Goal: Find contact information: Find contact information

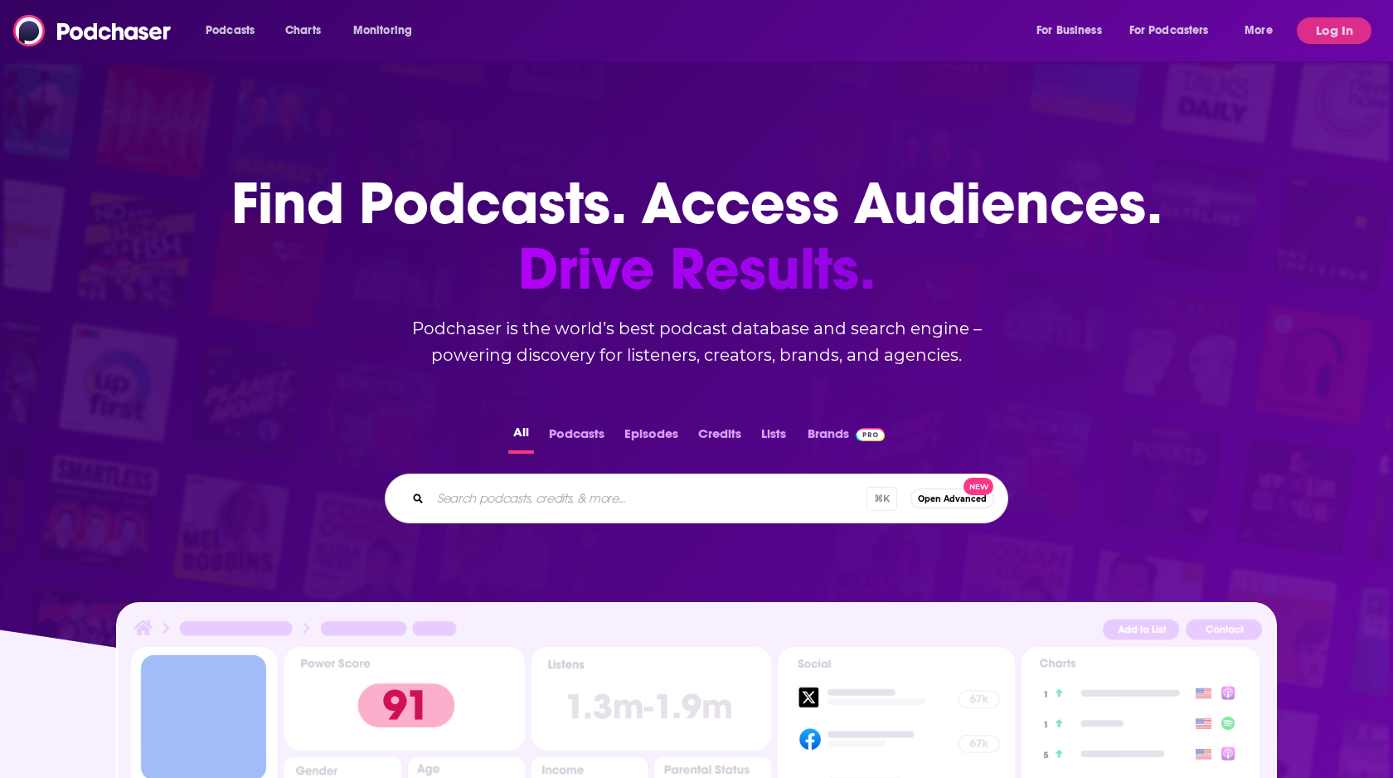
click at [621, 499] on input "Search podcasts, credits, & more..." at bounding box center [648, 498] width 436 height 27
type input "[PERSON_NAME]"
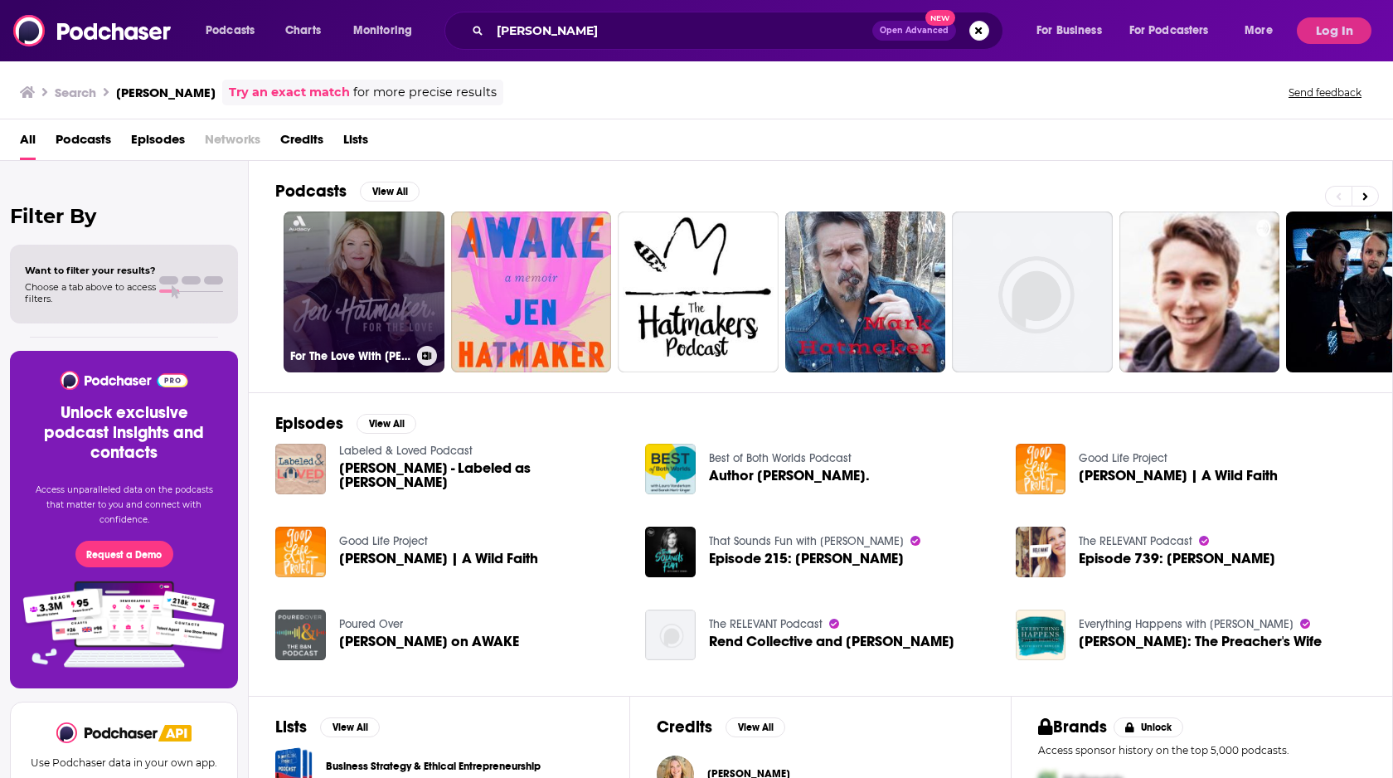
click at [335, 286] on link "For The Love With [PERSON_NAME] Podcast" at bounding box center [364, 291] width 161 height 161
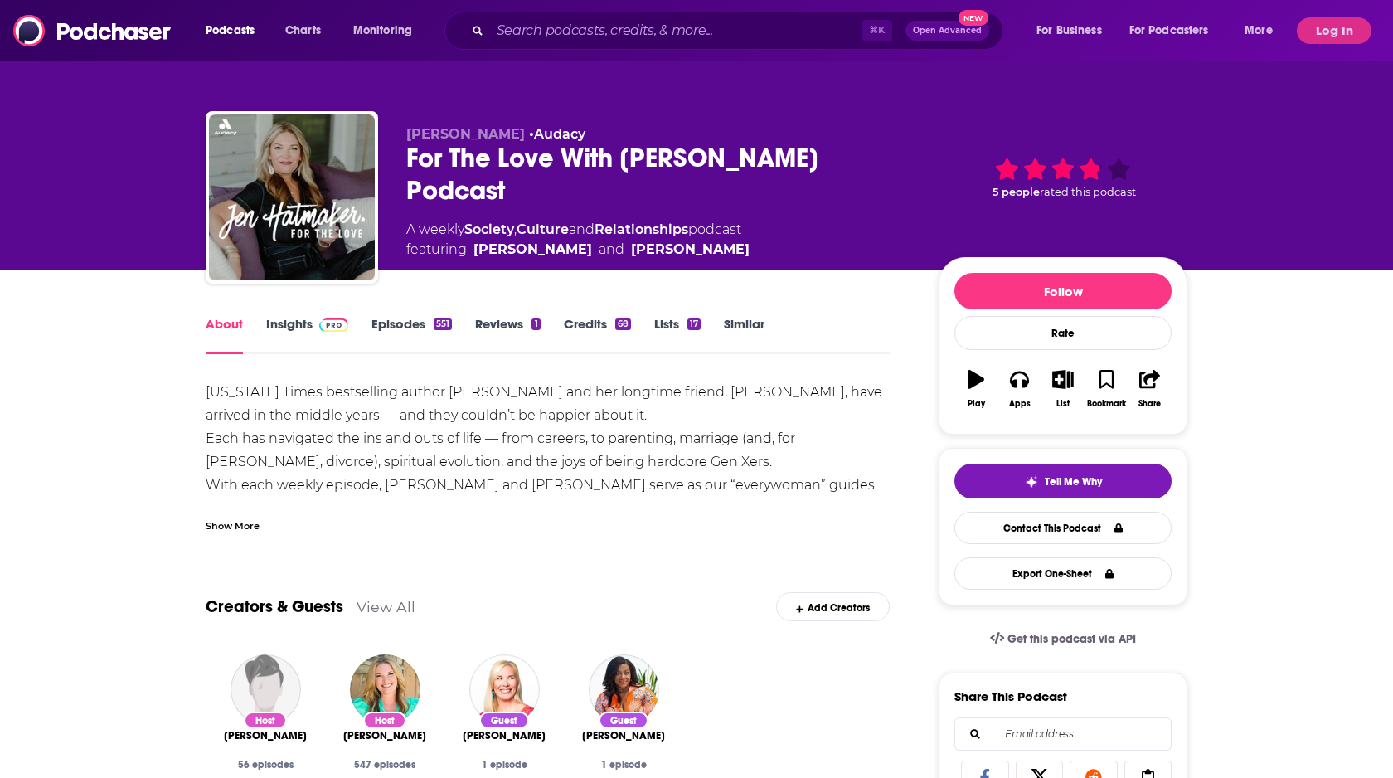
click at [296, 322] on link "Insights" at bounding box center [307, 335] width 82 height 38
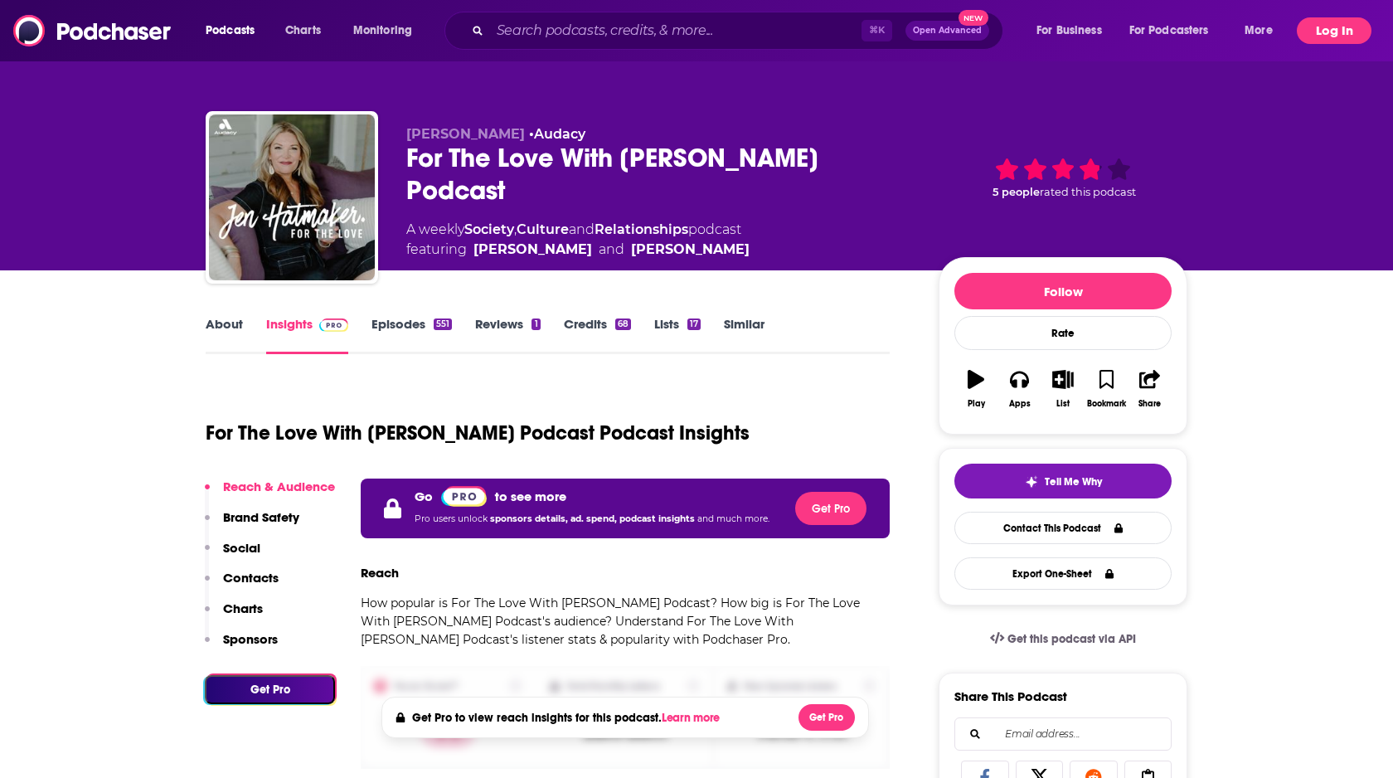
click at [1329, 38] on button "Log In" at bounding box center [1334, 30] width 75 height 27
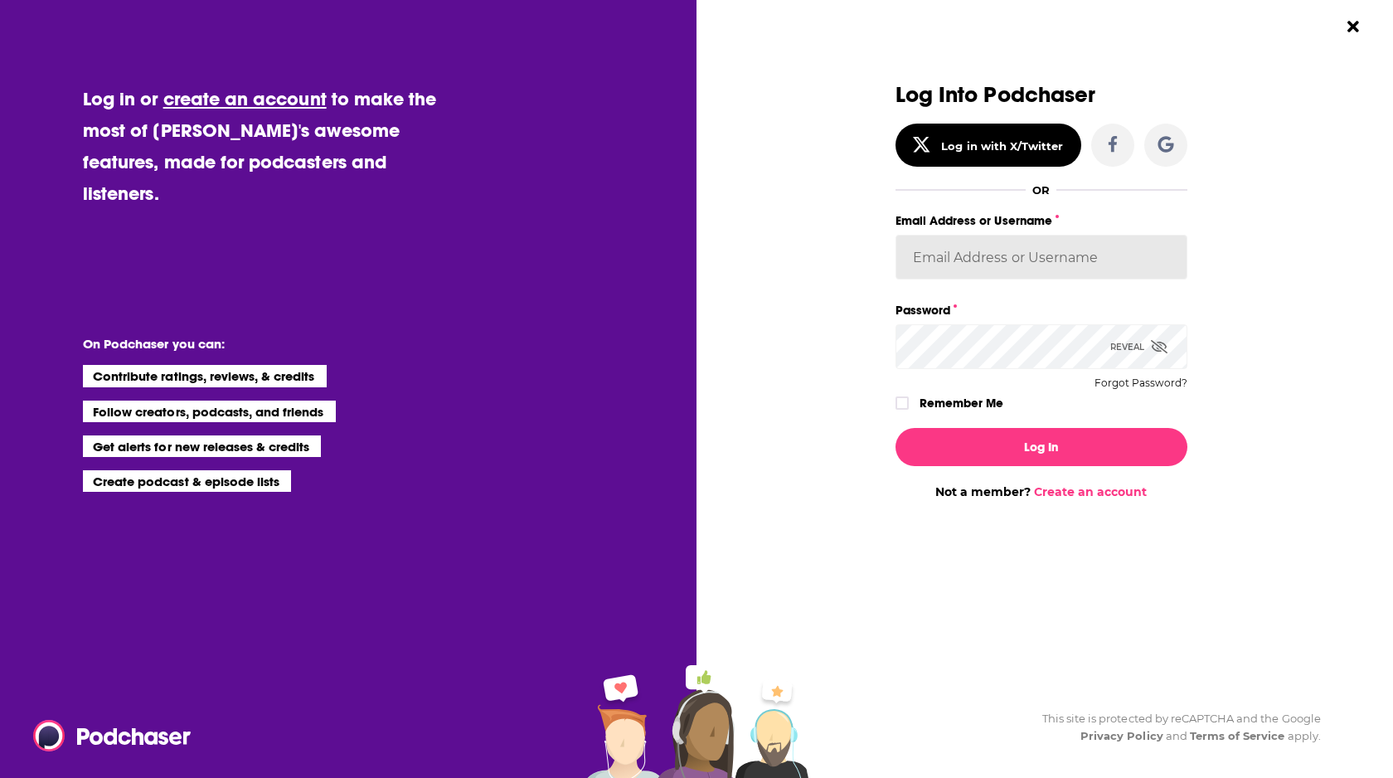
type input "[EMAIL_ADDRESS][DOMAIN_NAME]"
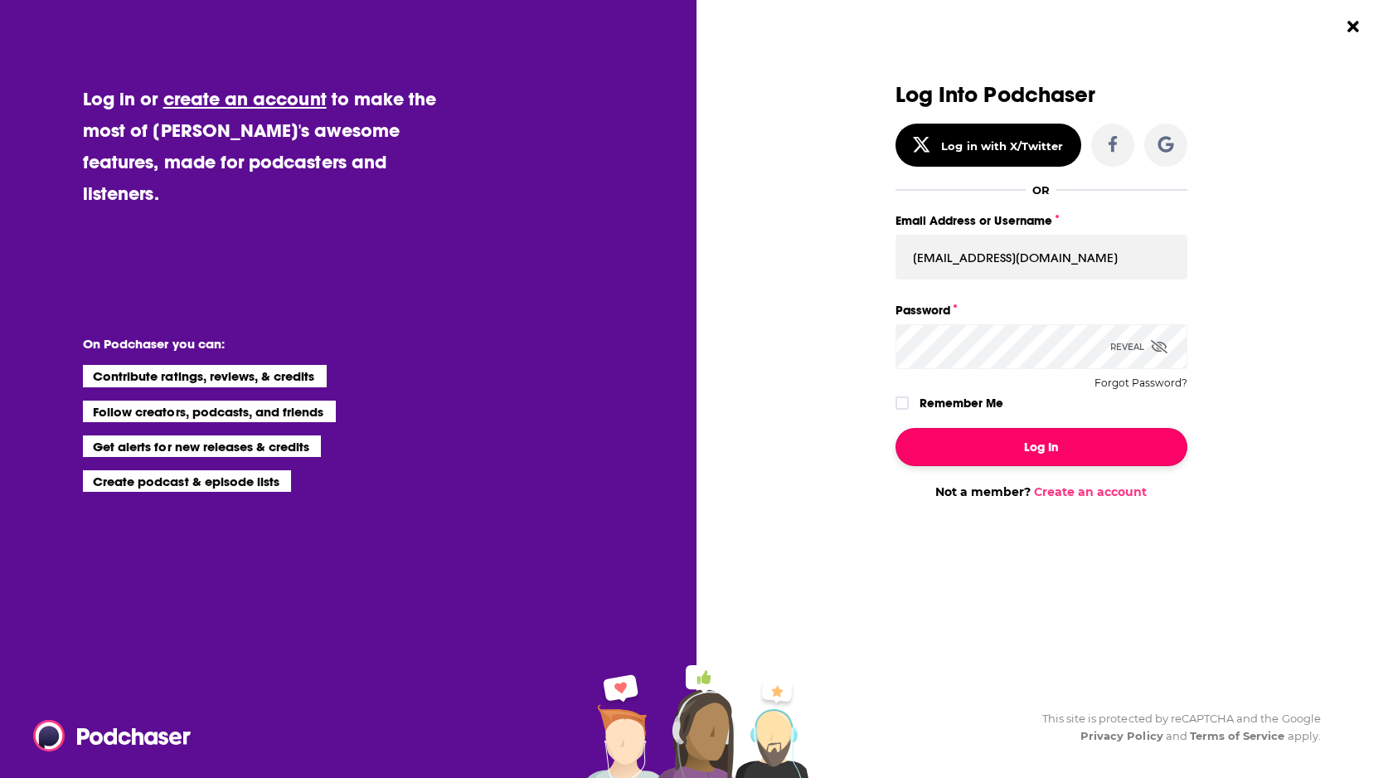
click at [1061, 454] on button "Log In" at bounding box center [1042, 447] width 292 height 38
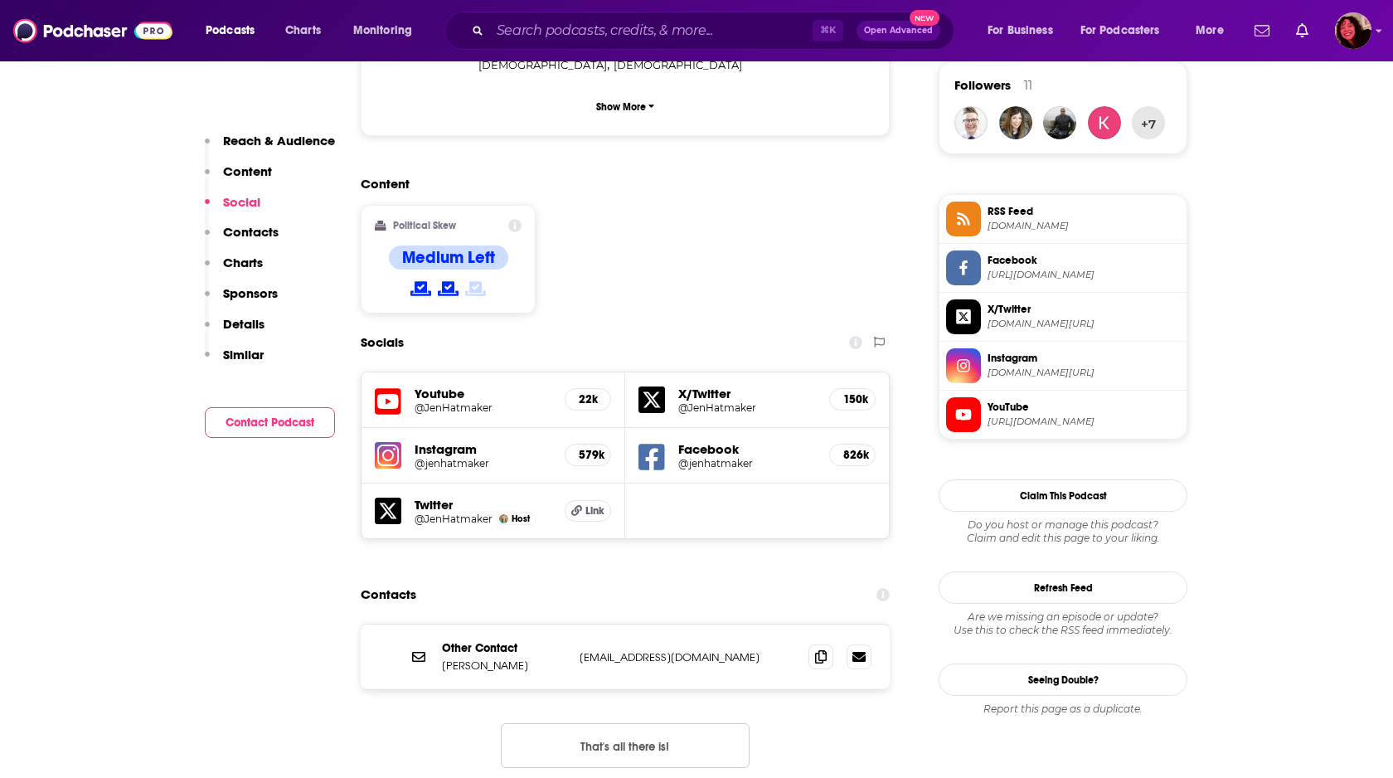
scroll to position [1214, 0]
click at [826, 648] on icon at bounding box center [821, 654] width 12 height 13
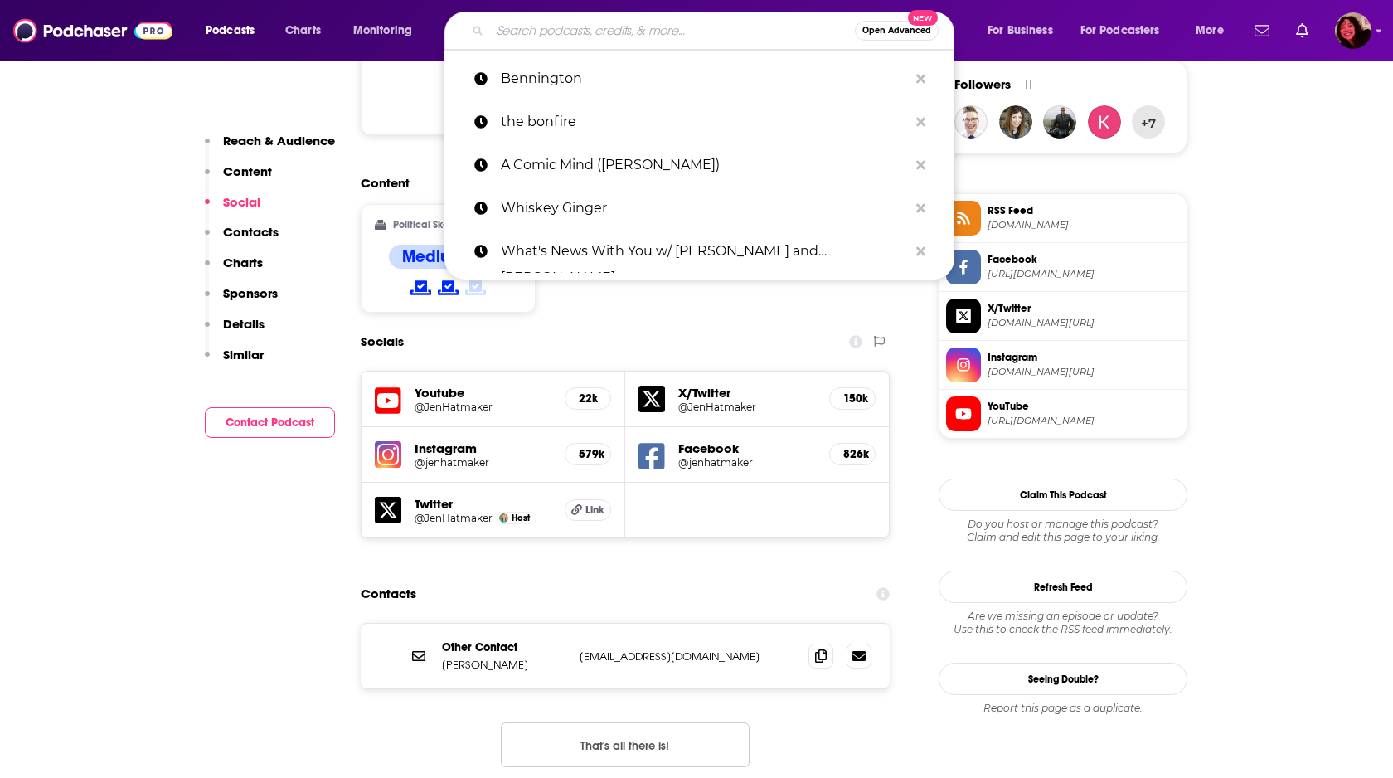
click at [543, 35] on input "Search podcasts, credits, & more..." at bounding box center [672, 30] width 365 height 27
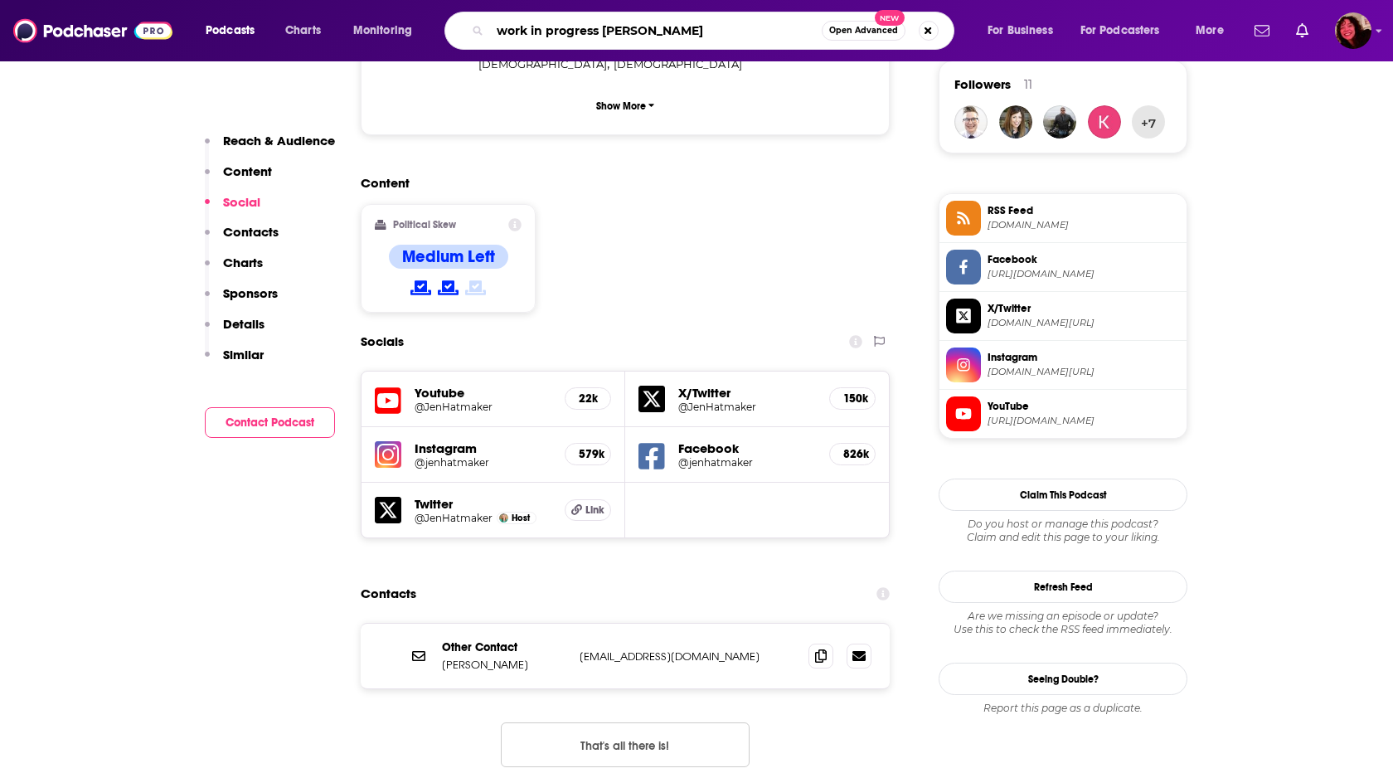
type input "work in progress [PERSON_NAME]"
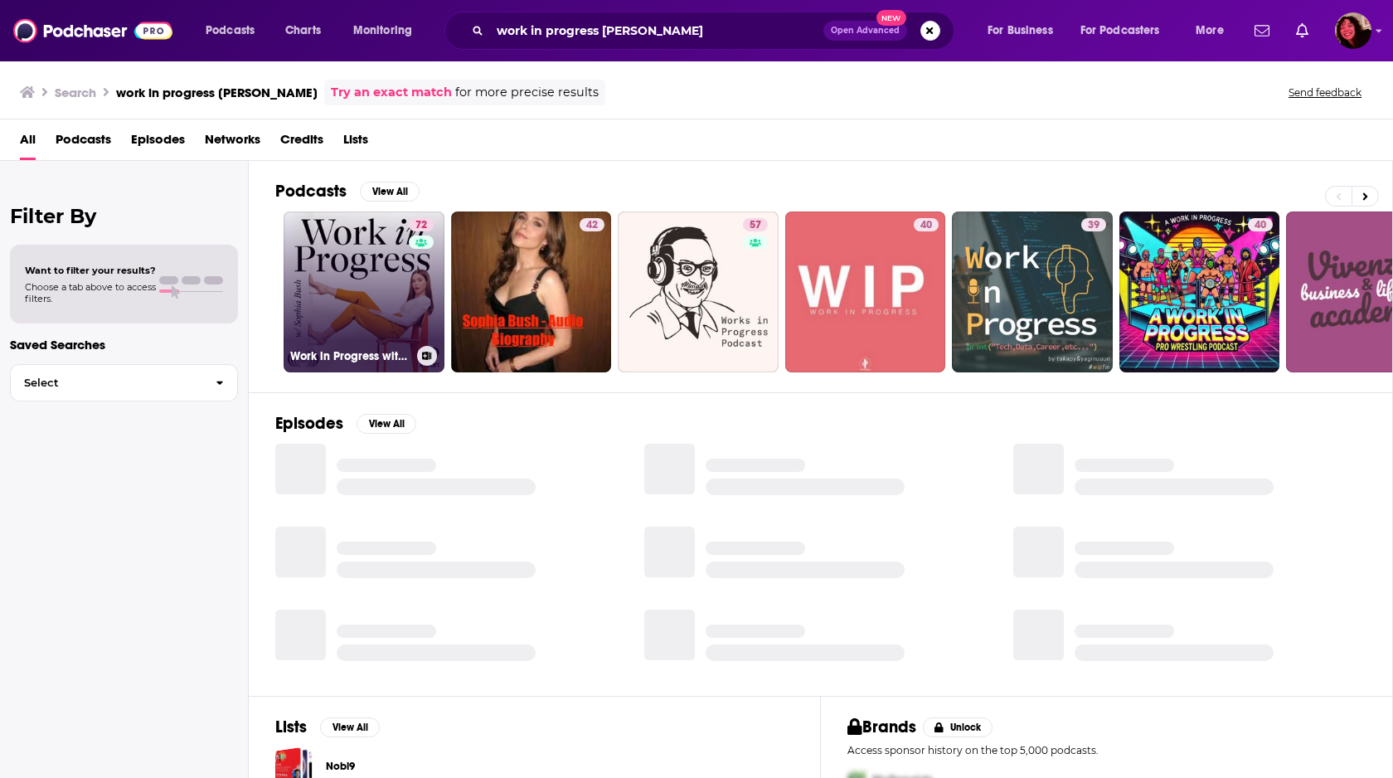
click at [372, 271] on link "72 Work in Progress with [PERSON_NAME]" at bounding box center [364, 291] width 161 height 161
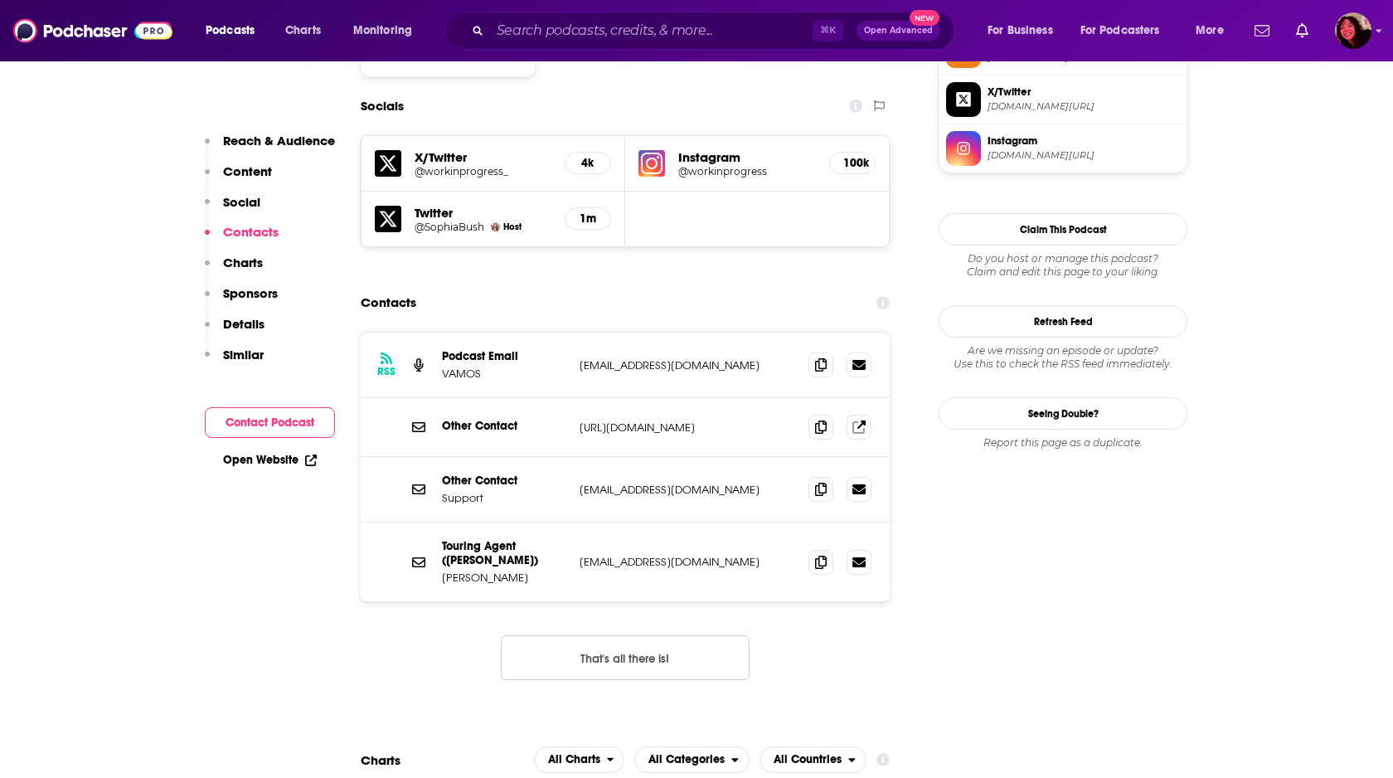
scroll to position [1450, 0]
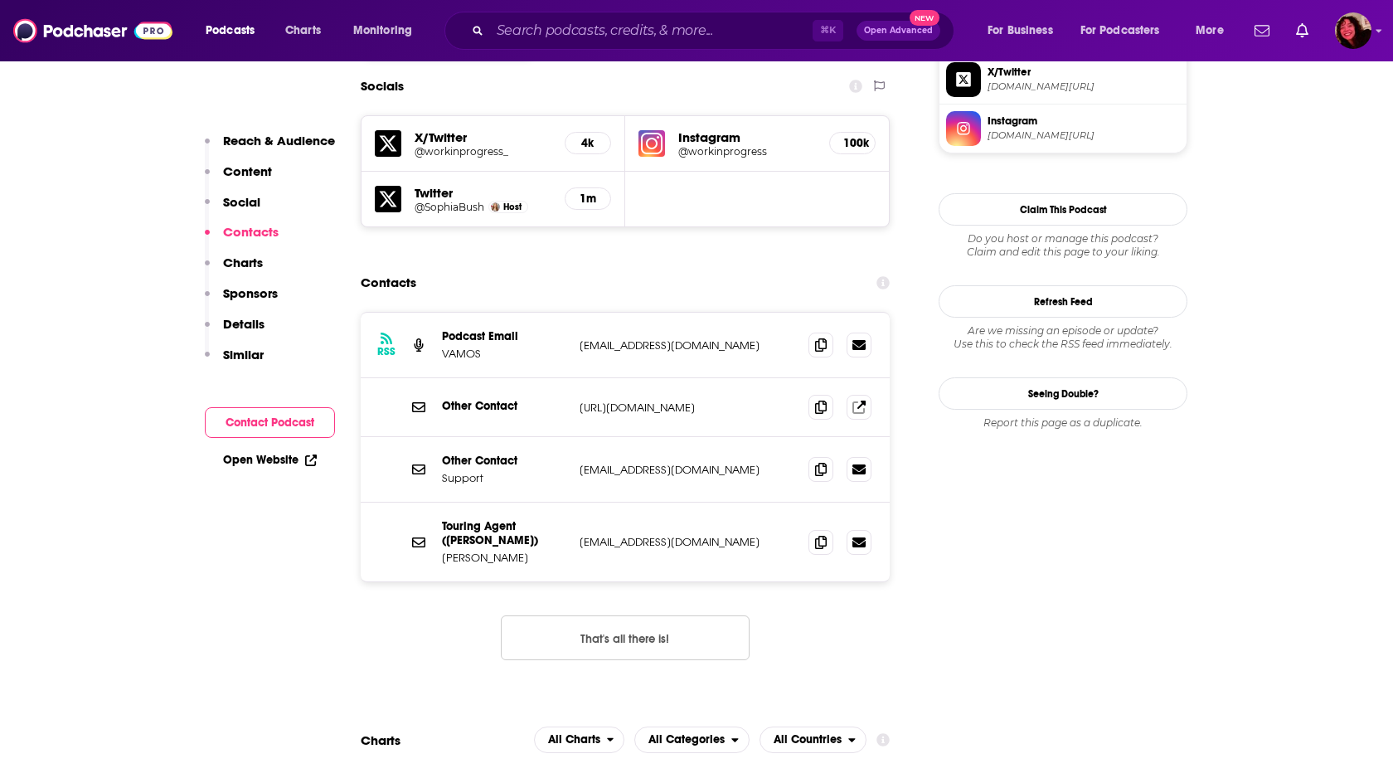
click at [440, 522] on div "RSS Podcast Email VAMOS [EMAIL_ADDRESS][DOMAIN_NAME] [EMAIL_ADDRESS][DOMAIN_NAM…" at bounding box center [625, 499] width 529 height 375
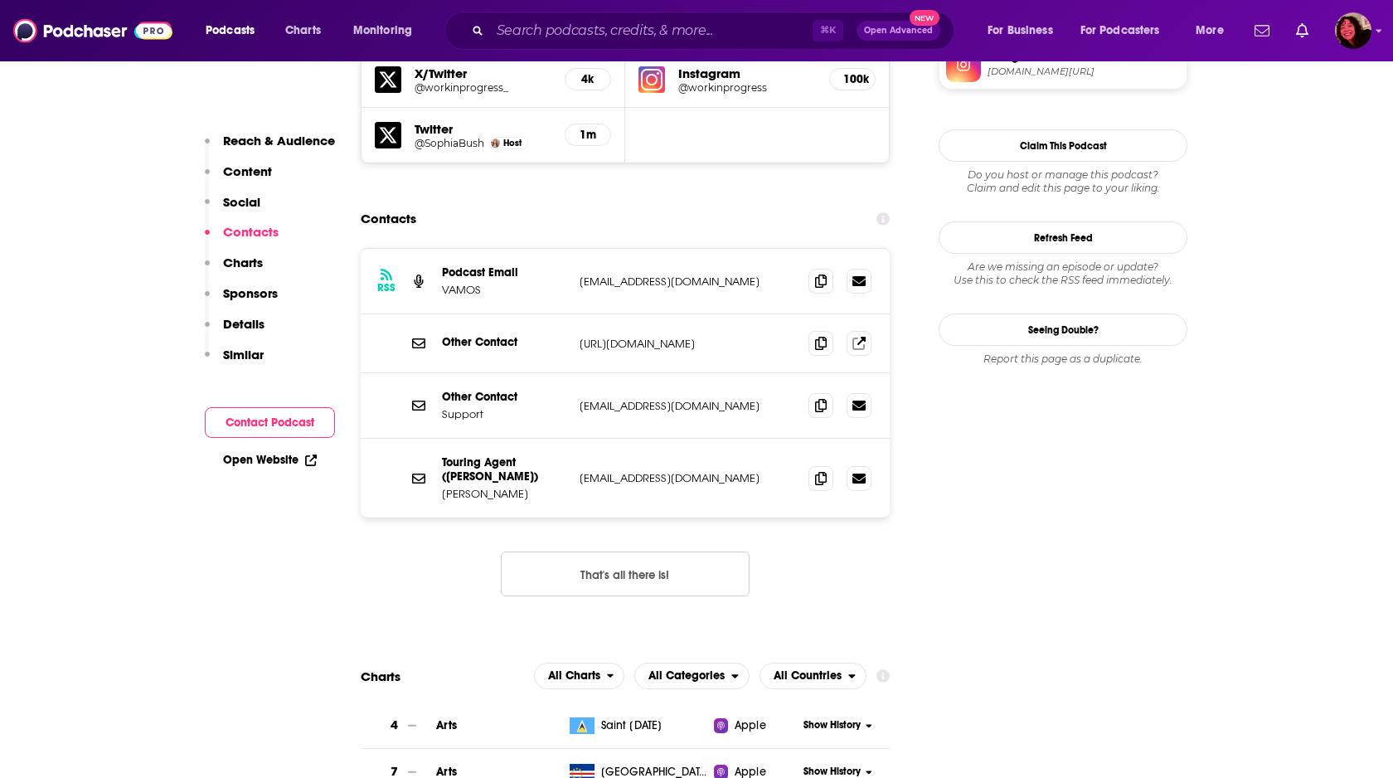
scroll to position [1515, 0]
click at [757, 336] on p "[URL][DOMAIN_NAME]" at bounding box center [688, 343] width 216 height 14
click at [823, 335] on icon at bounding box center [821, 341] width 12 height 13
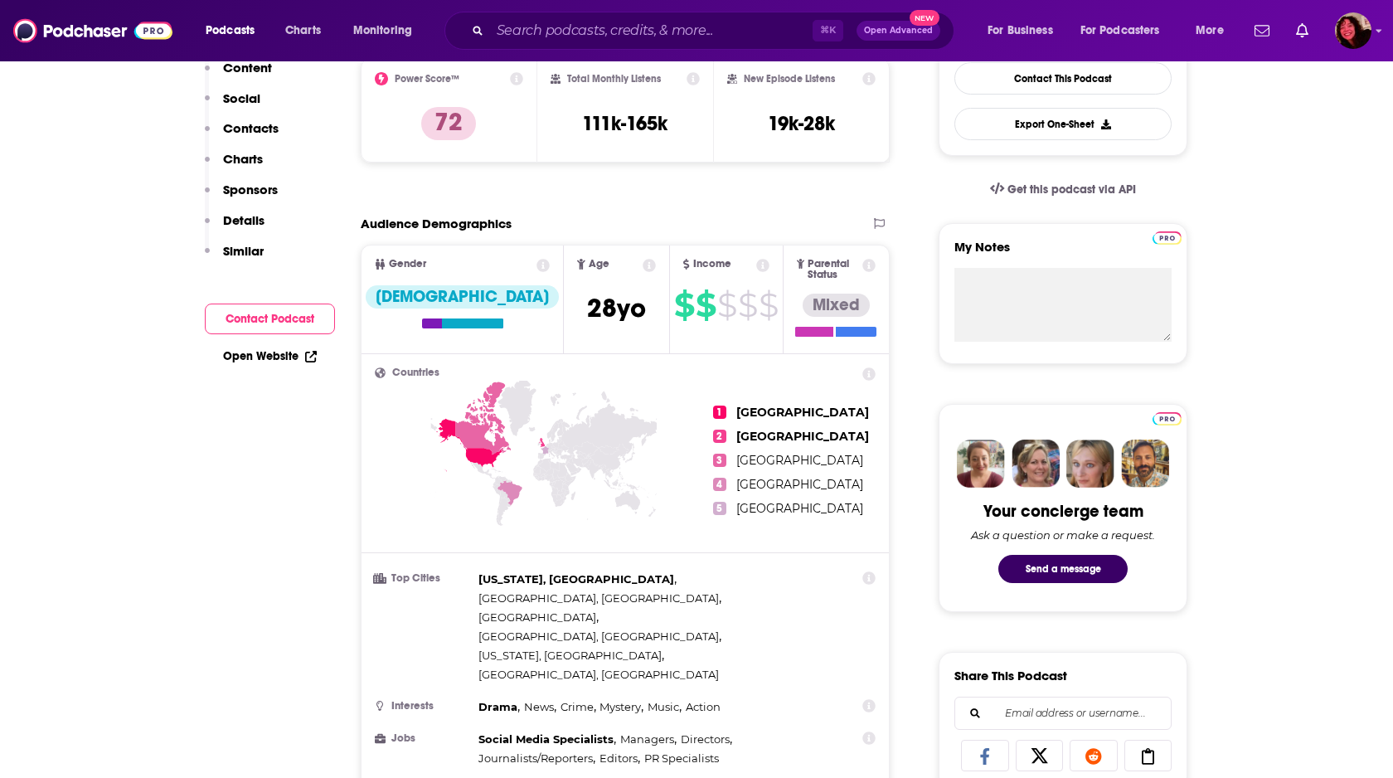
scroll to position [0, 0]
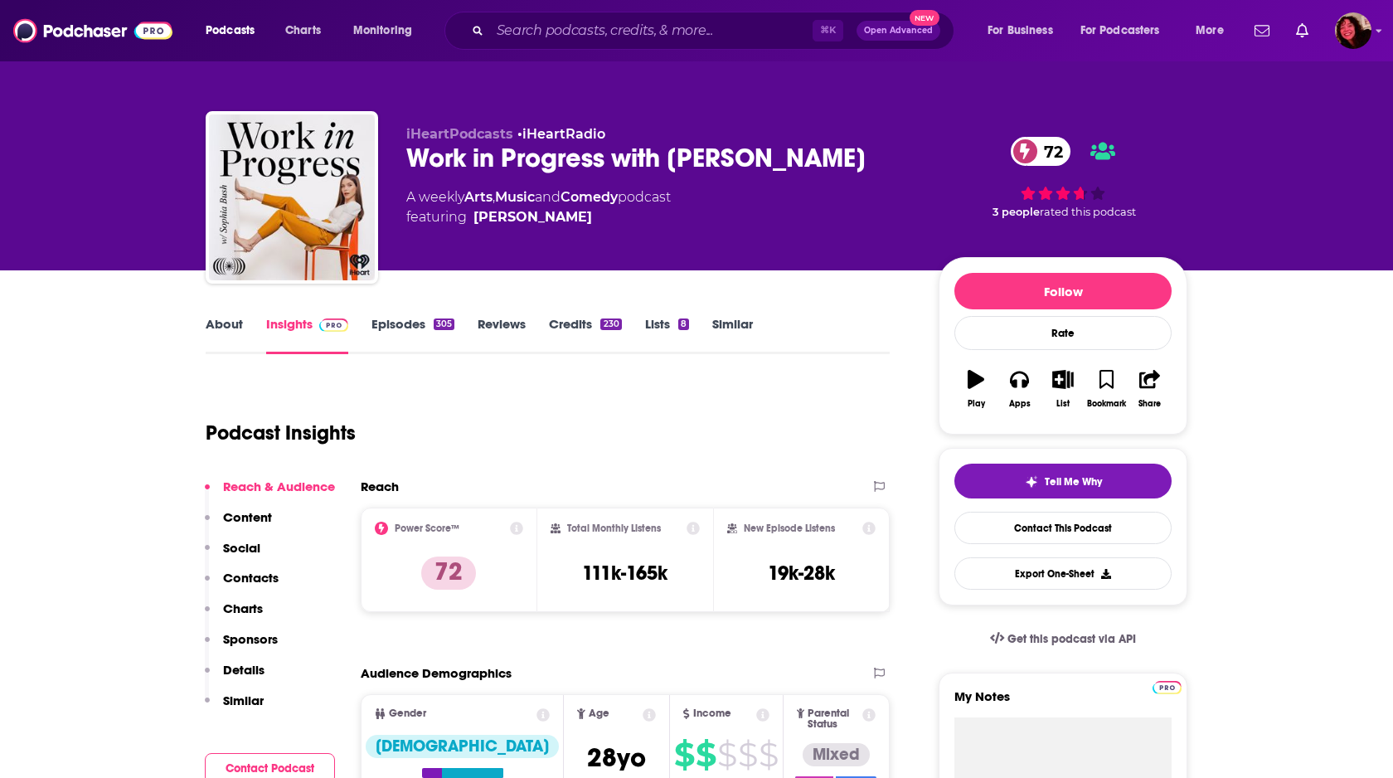
click at [413, 331] on link "Episodes 305" at bounding box center [412, 335] width 83 height 38
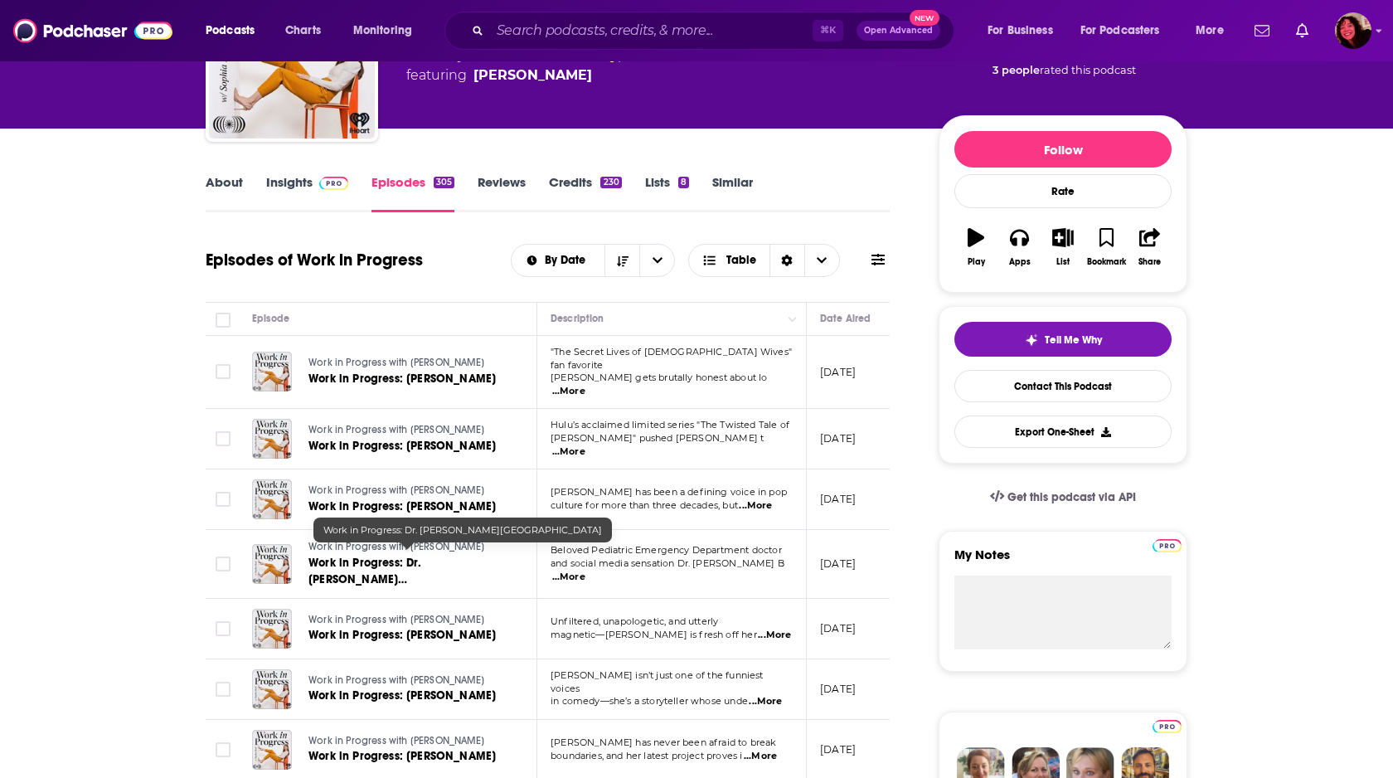
scroll to position [143, 0]
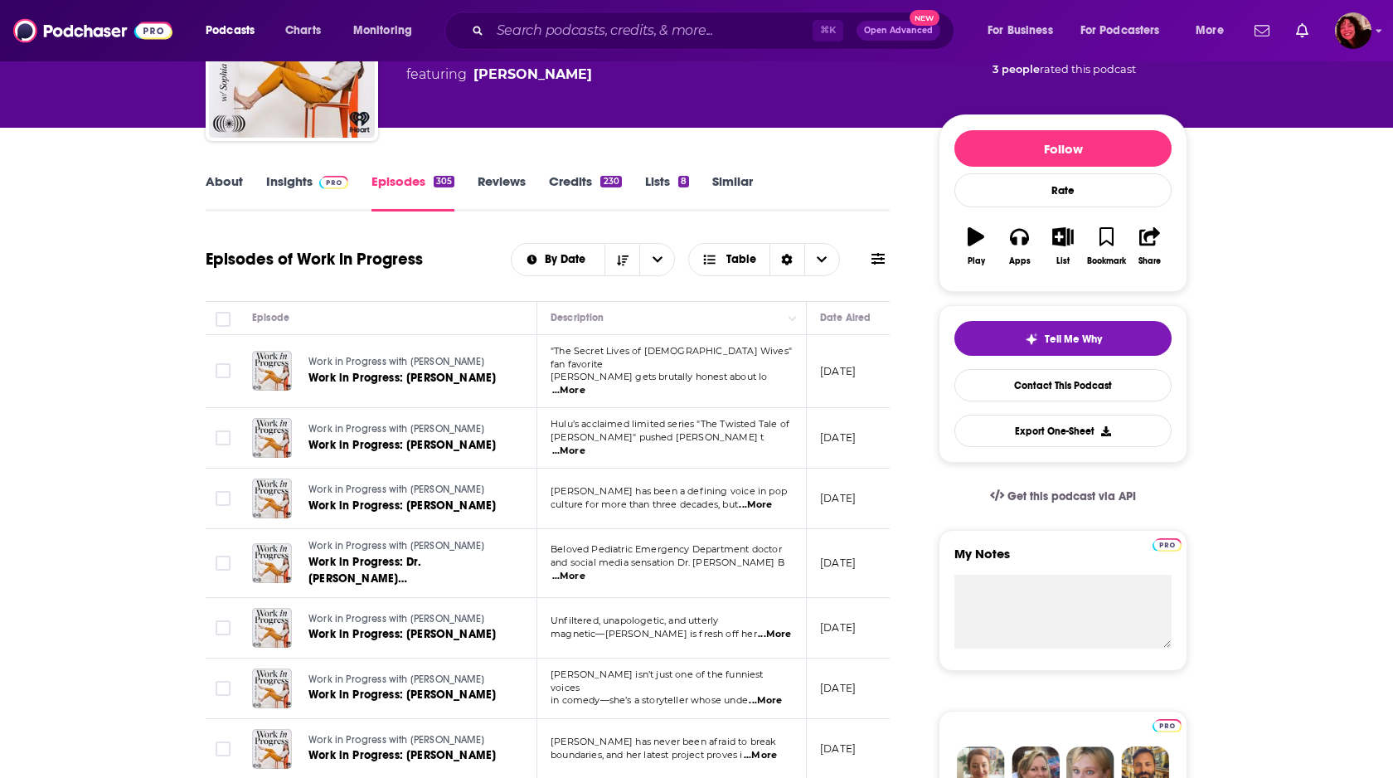
click at [503, 180] on link "Reviews" at bounding box center [502, 192] width 48 height 38
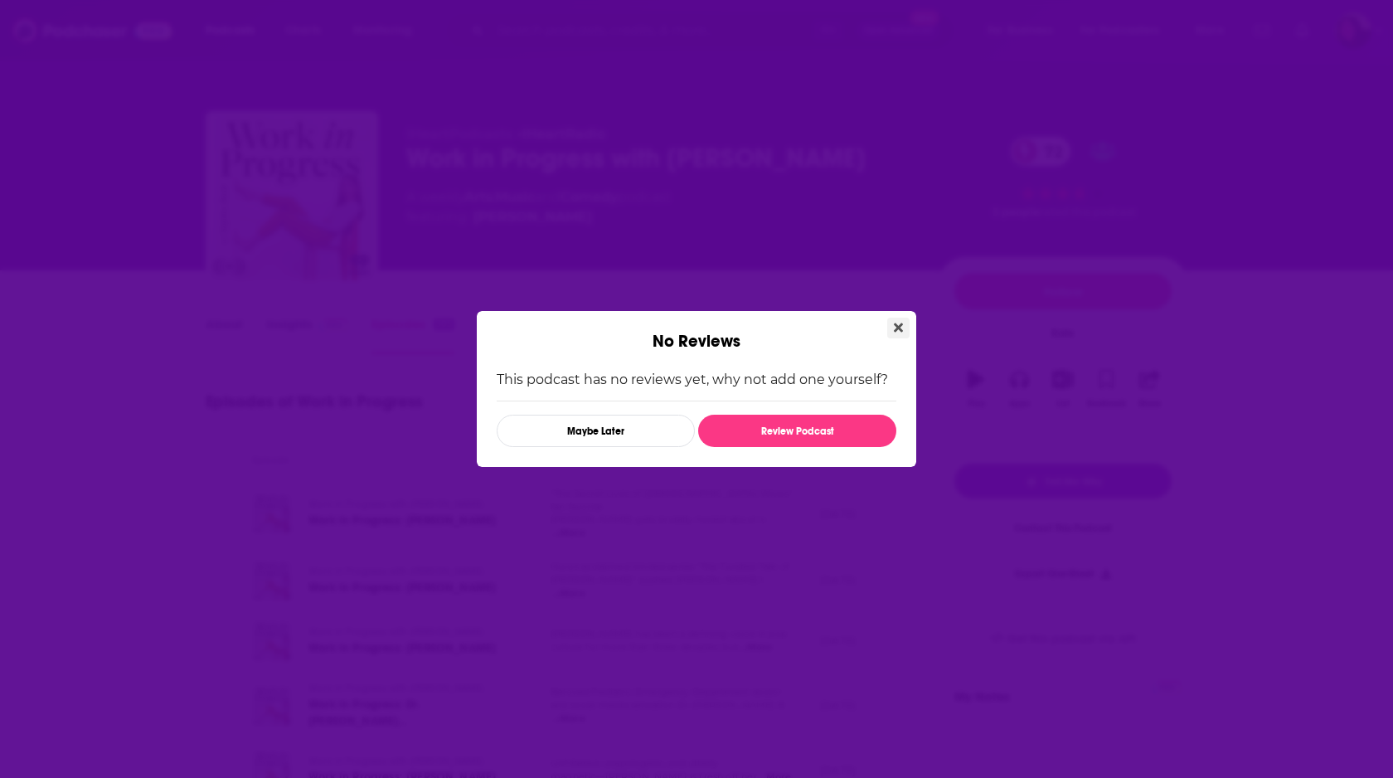
click at [895, 324] on icon "Close" at bounding box center [898, 327] width 9 height 9
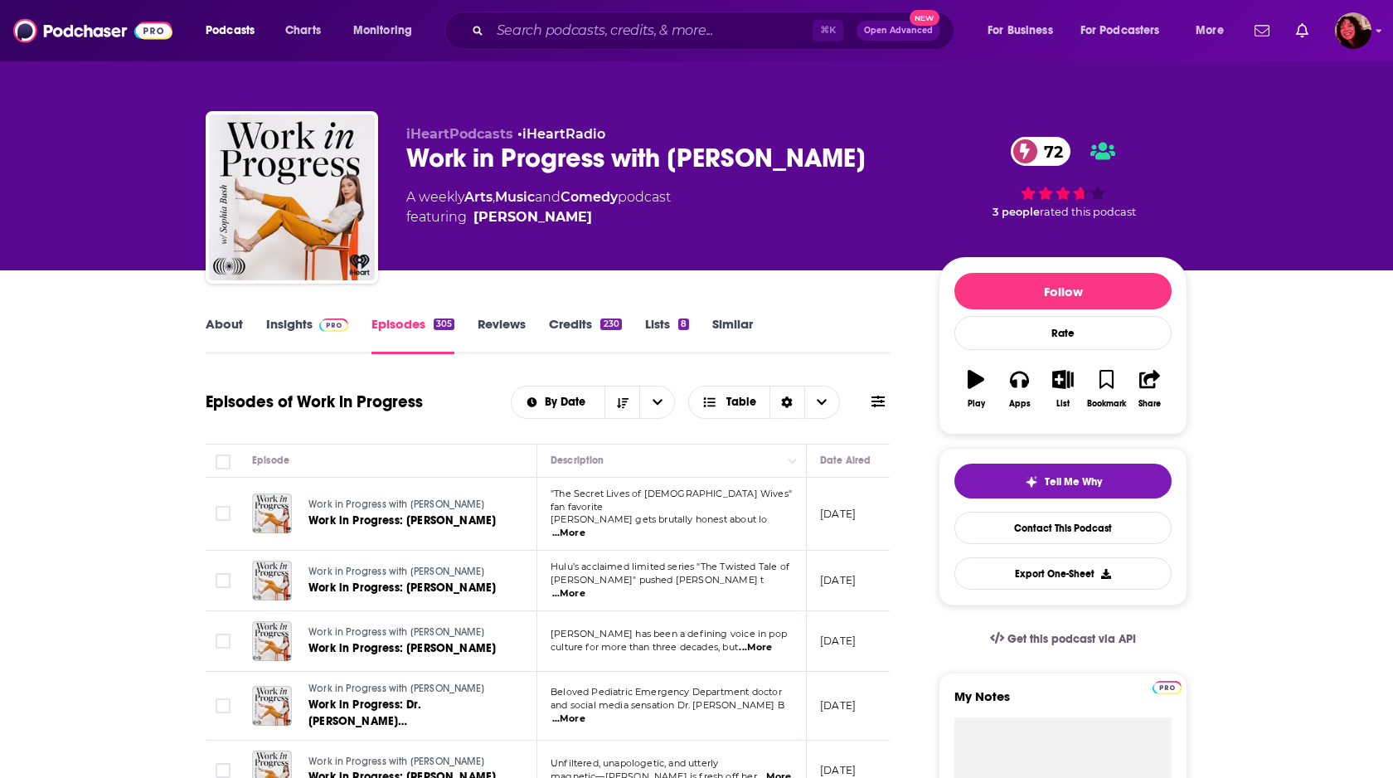
click at [582, 324] on link "Credits 230" at bounding box center [585, 335] width 72 height 38
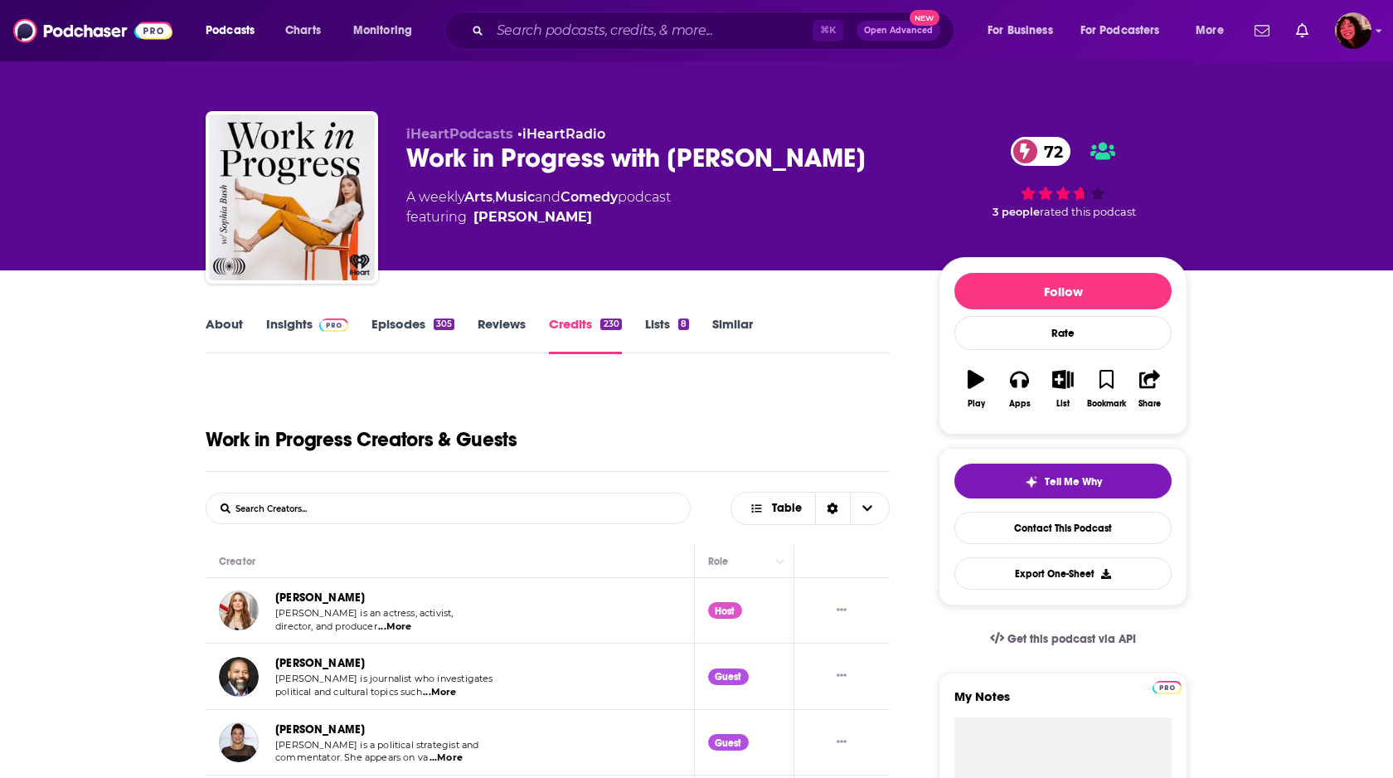
click at [309, 598] on link "[PERSON_NAME]" at bounding box center [320, 597] width 90 height 14
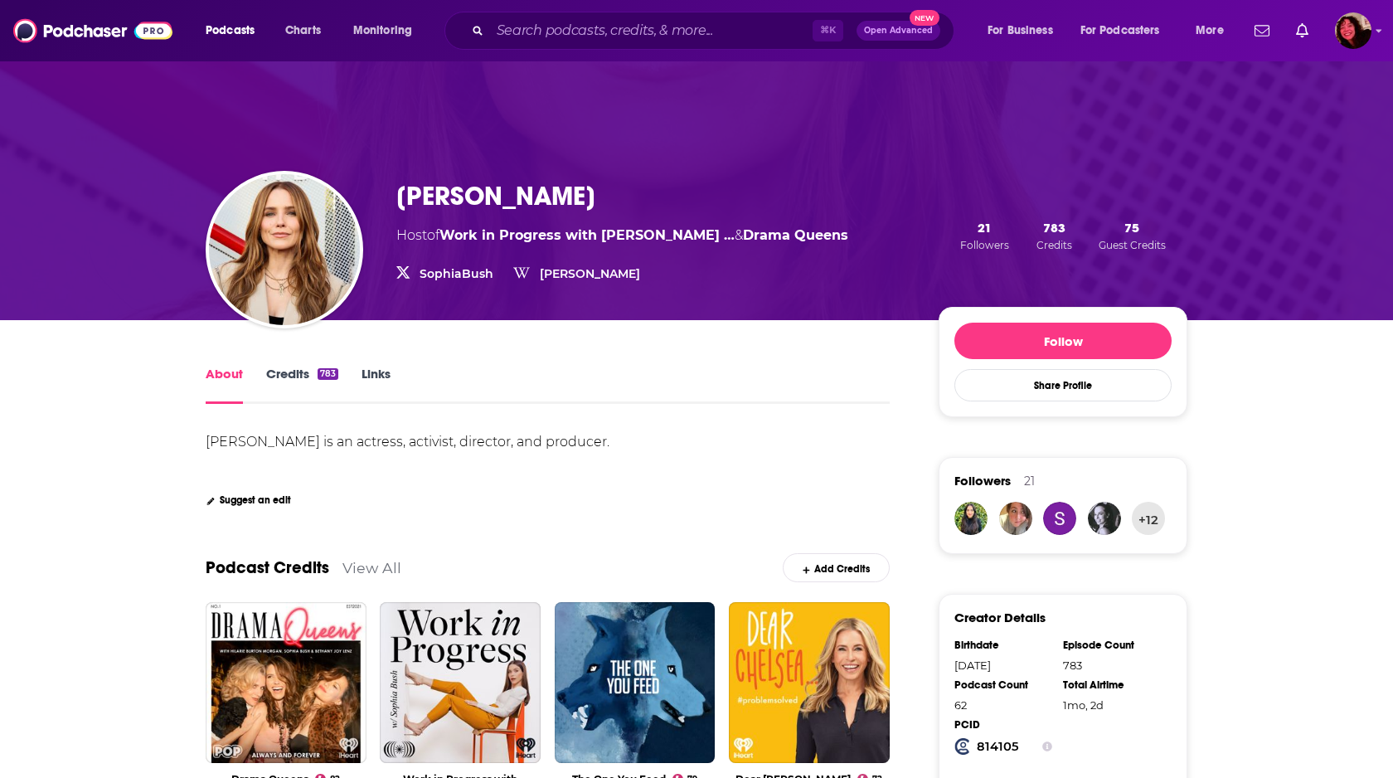
click at [313, 376] on link "Credits 783" at bounding box center [302, 385] width 72 height 38
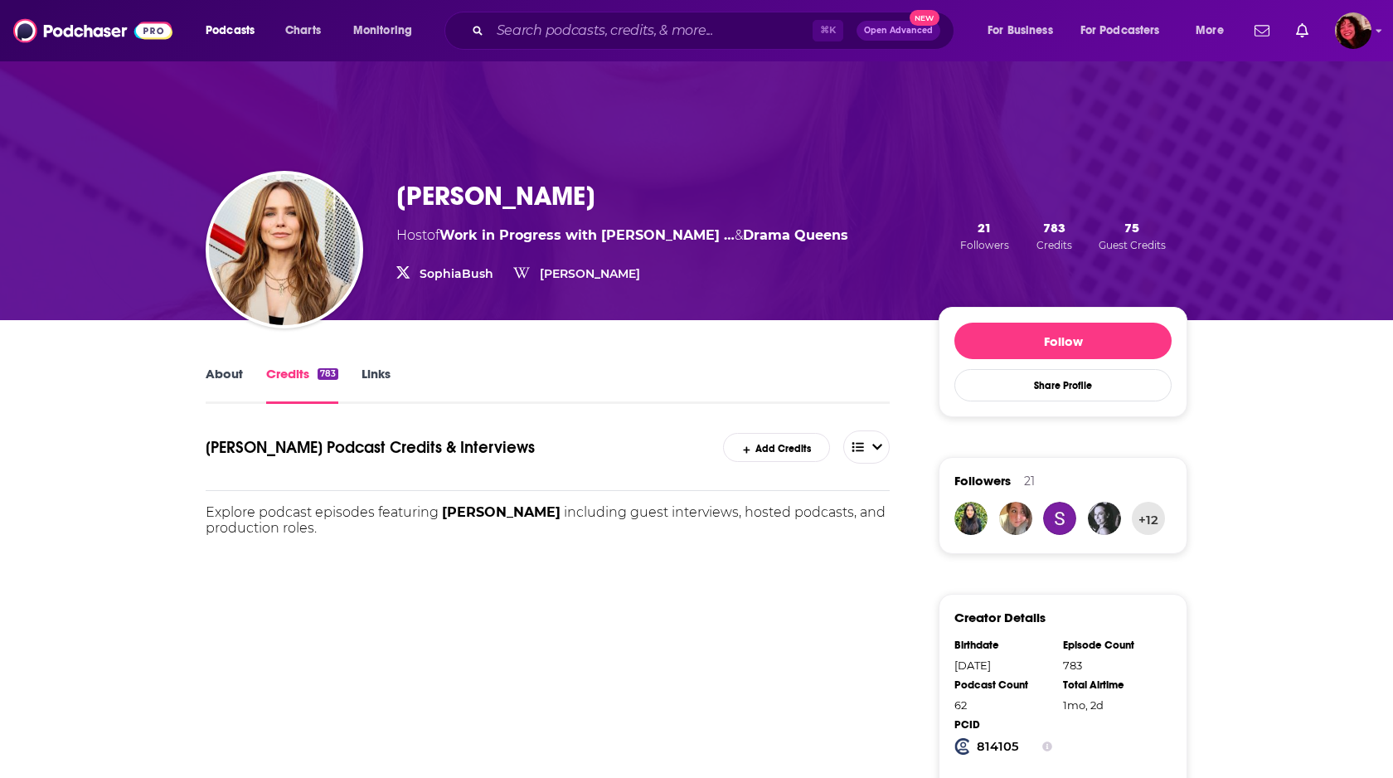
click at [375, 376] on link "Links" at bounding box center [376, 385] width 29 height 38
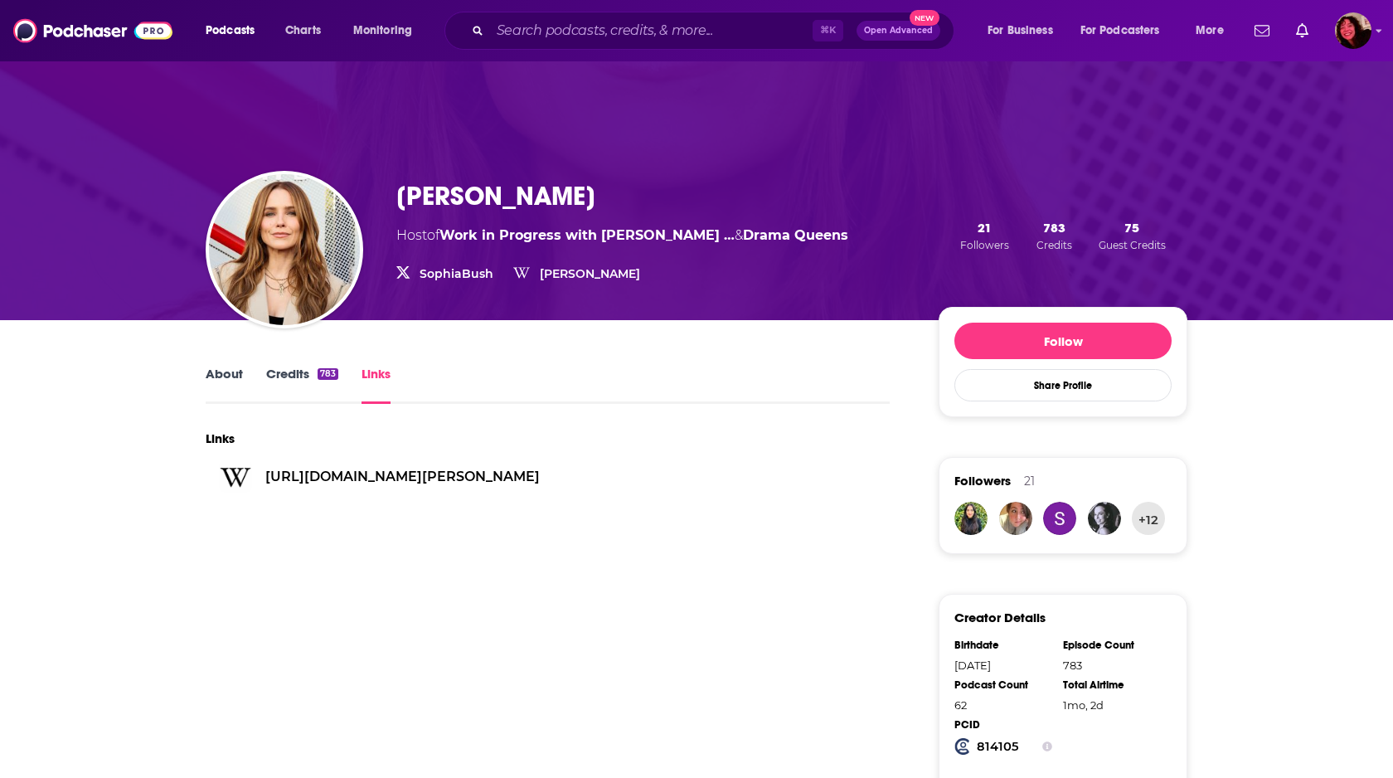
click at [229, 374] on link "About" at bounding box center [224, 385] width 37 height 38
